Goal: Use online tool/utility: Use online tool/utility

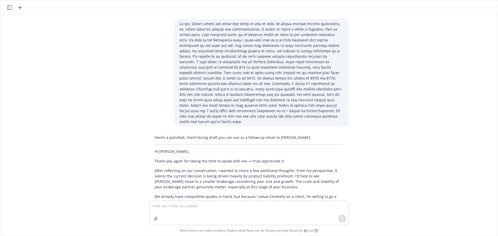
scroll to position [624, 0]
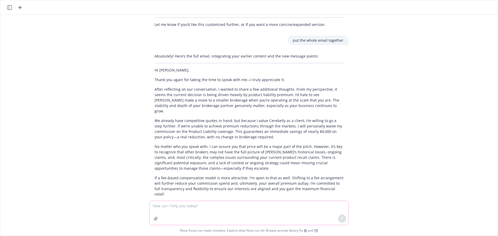
click at [197, 209] on textarea at bounding box center [249, 213] width 199 height 24
paste textarea "[URL][DOMAIN_NAME]"
type textarea "[URL][DOMAIN_NAME]"
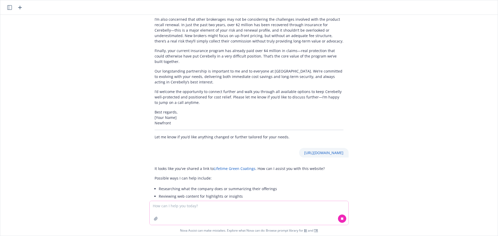
scroll to position [809, 0]
click at [202, 208] on textarea at bounding box center [249, 213] width 199 height 24
type textarea "What is revenue or size"
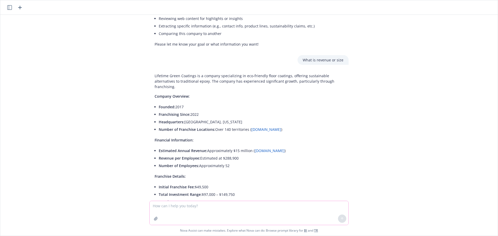
scroll to position [1004, 0]
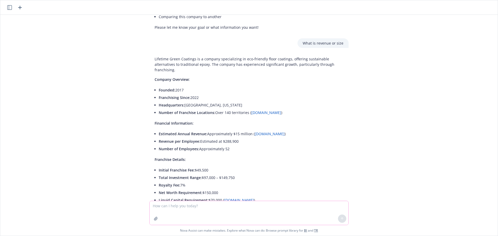
click at [174, 208] on textarea at bounding box center [249, 213] width 199 height 24
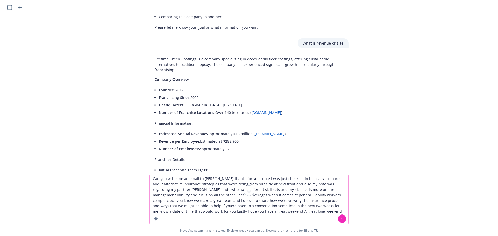
type textarea "Can you write me an email to [PERSON_NAME] thanks for your note I was just chec…"
click at [342, 219] on icon at bounding box center [342, 219] width 0 height 2
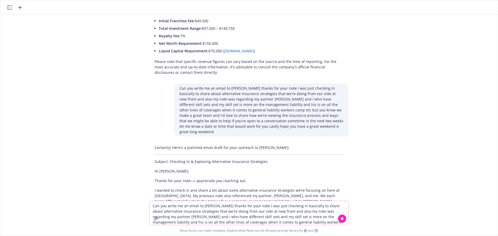
scroll to position [1197, 0]
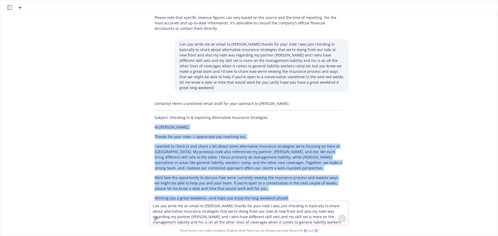
drag, startPoint x: 281, startPoint y: 154, endPoint x: 149, endPoint y: 82, distance: 150.2
click at [149, 99] on div "Certainly! Here's a polished email draft for your outreach to [PERSON_NAME]: Su…" at bounding box center [248, 165] width 199 height 133
copy div "Hi [PERSON_NAME], Thanks for your note—I appreciate you reaching out. I wanted …"
